Goal: Check status: Check status

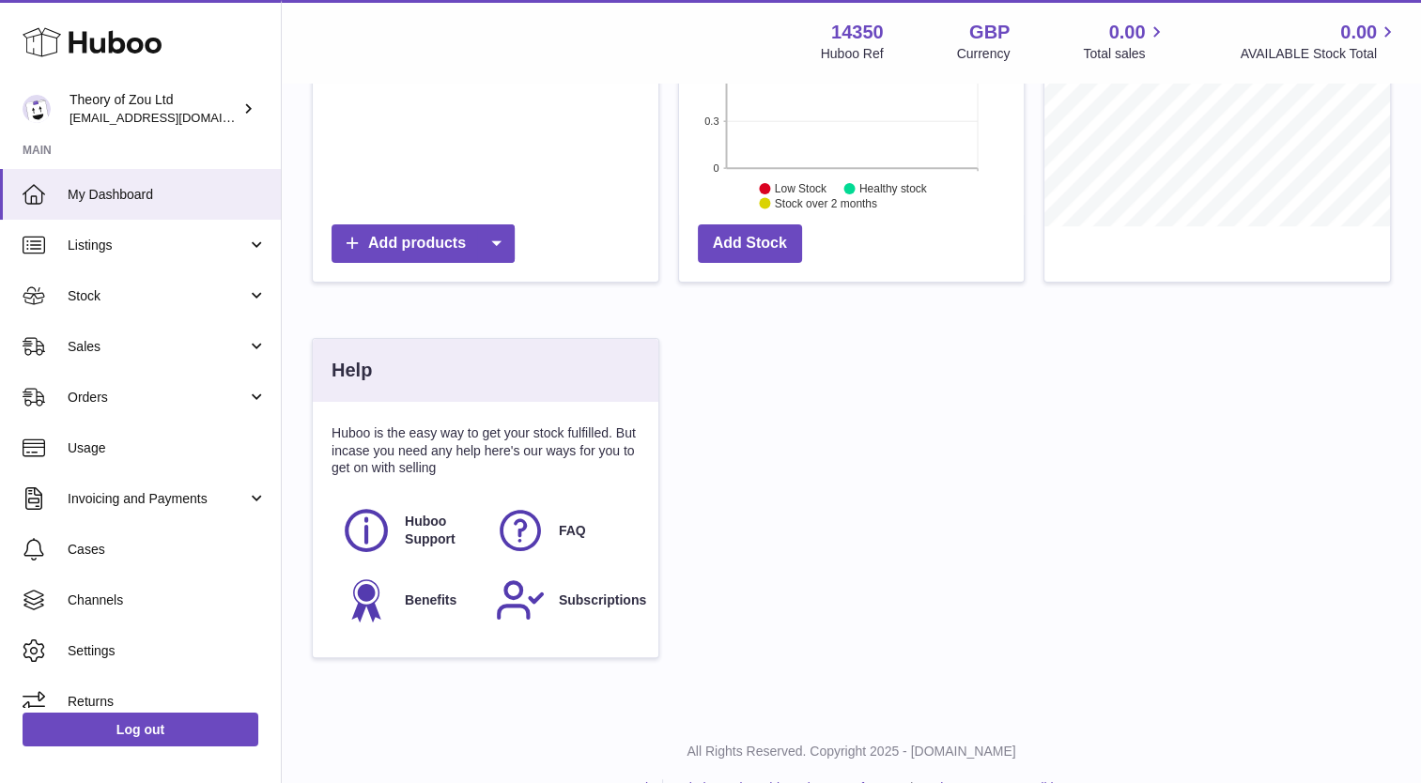
scroll to position [448, 0]
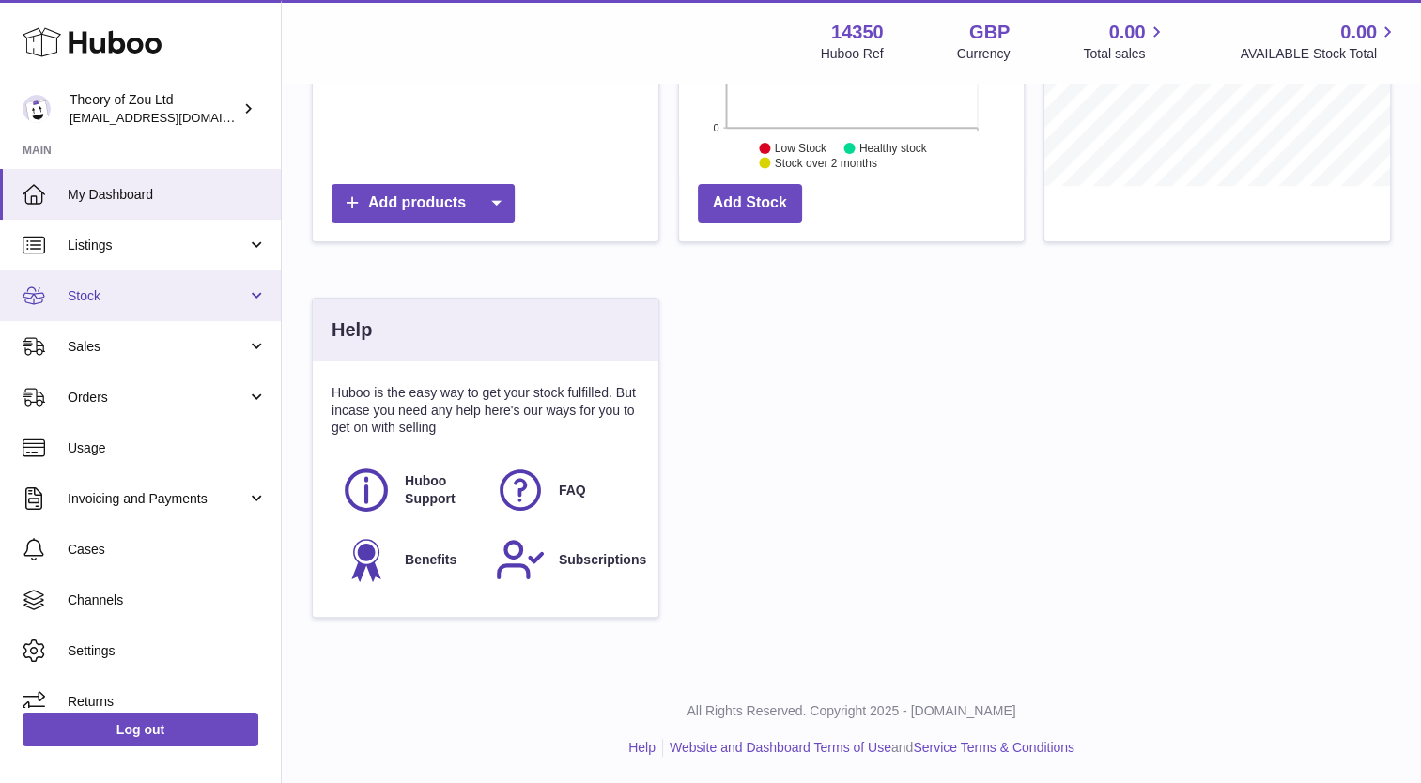
click at [127, 305] on link "Stock" at bounding box center [140, 296] width 281 height 51
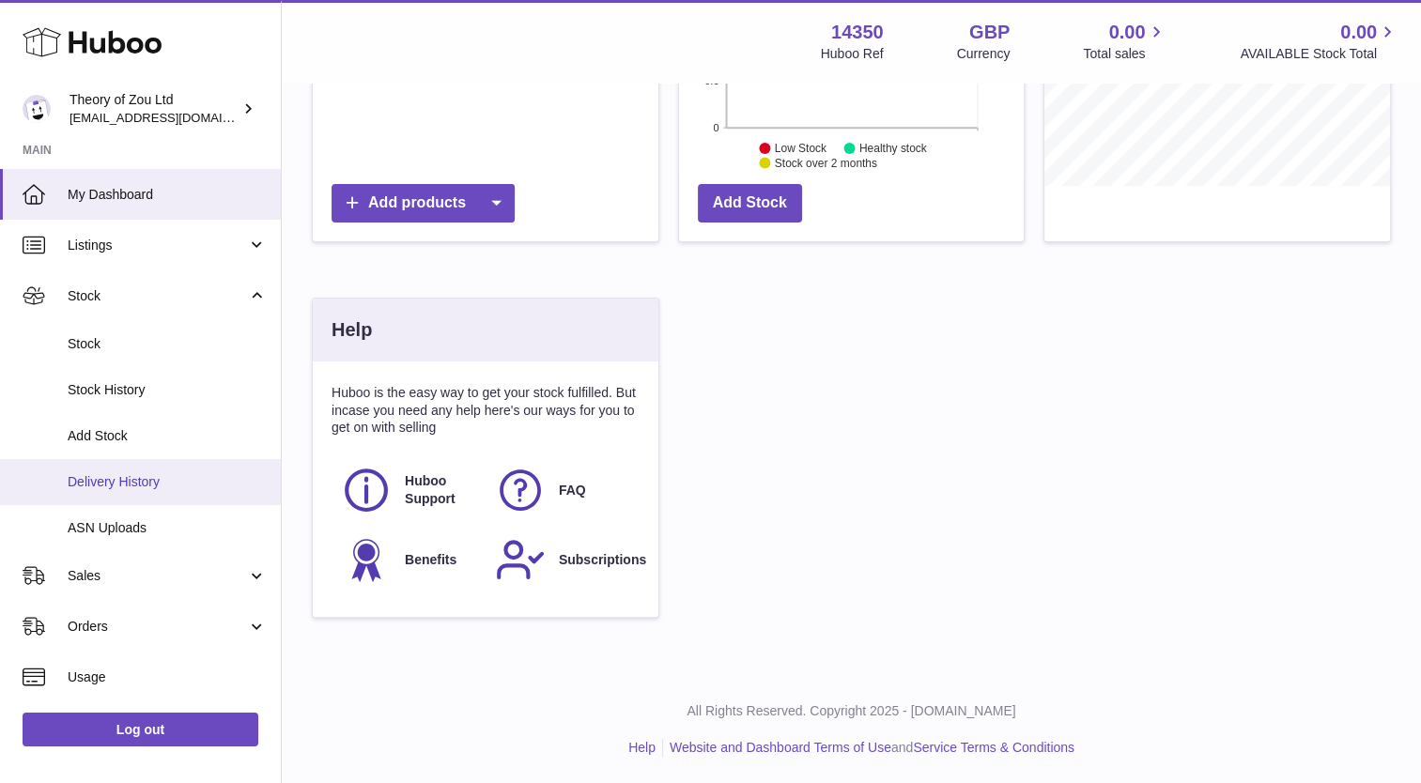
click at [132, 479] on span "Delivery History" at bounding box center [167, 482] width 199 height 18
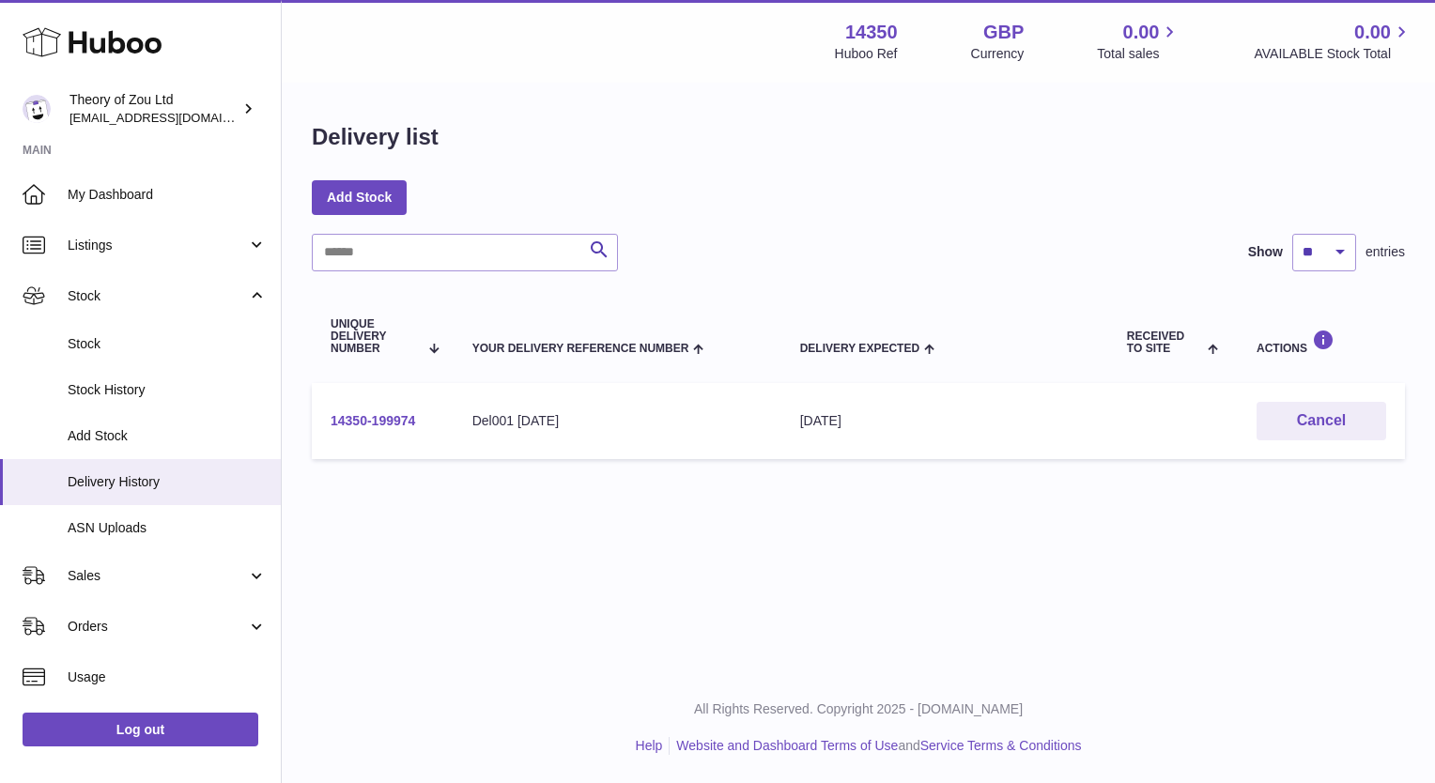
click at [405, 423] on link "14350-199974" at bounding box center [373, 420] width 85 height 15
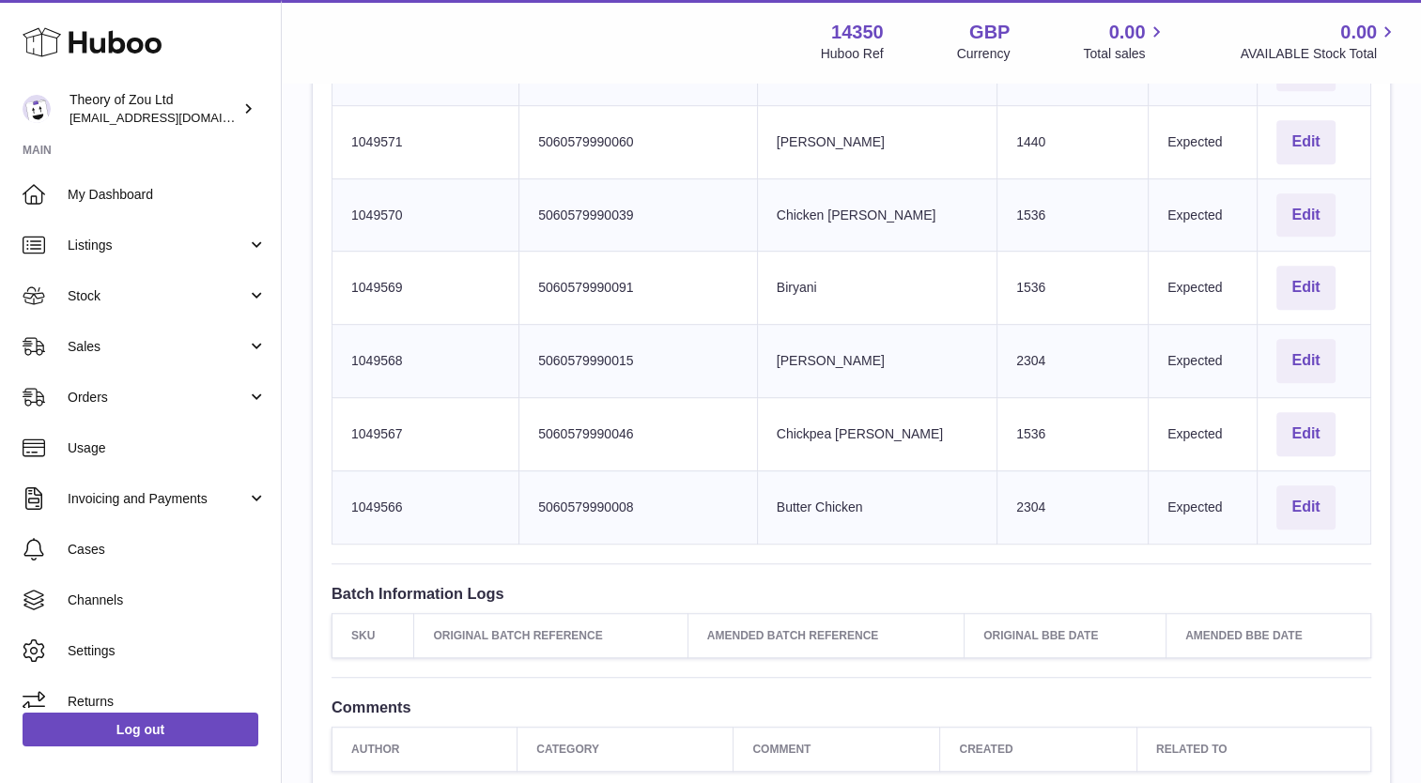
scroll to position [1255, 0]
